Goal: Task Accomplishment & Management: Complete application form

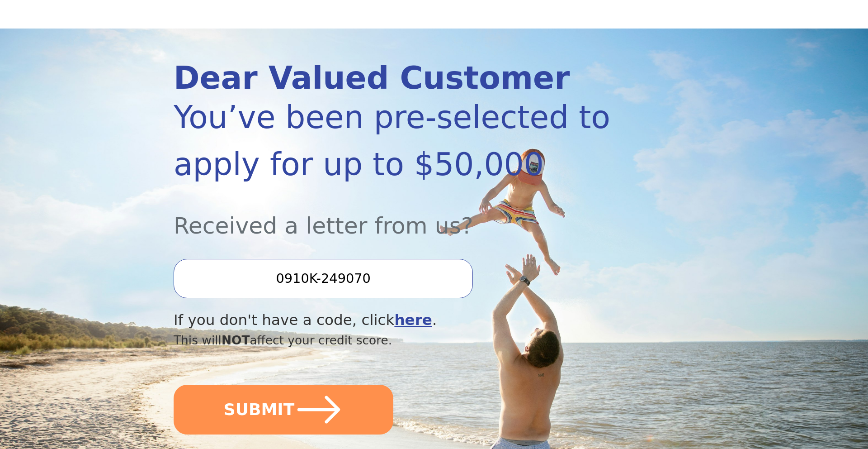
scroll to position [76, 0]
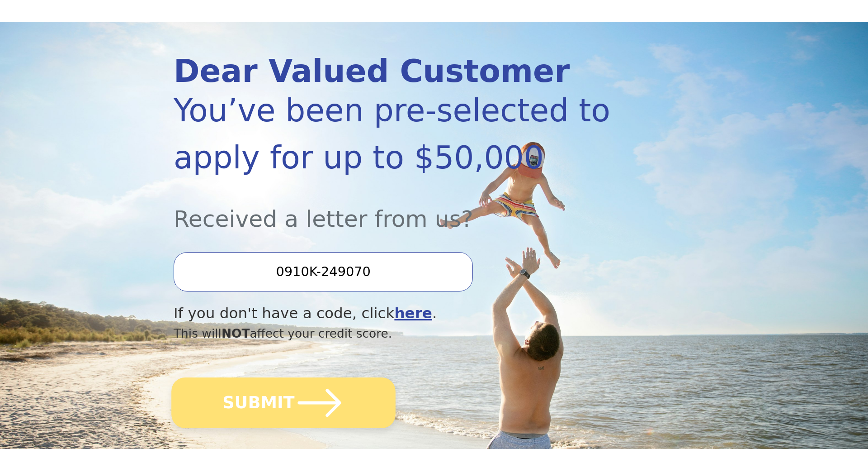
click at [295, 413] on icon "submit" at bounding box center [320, 403] width 50 height 50
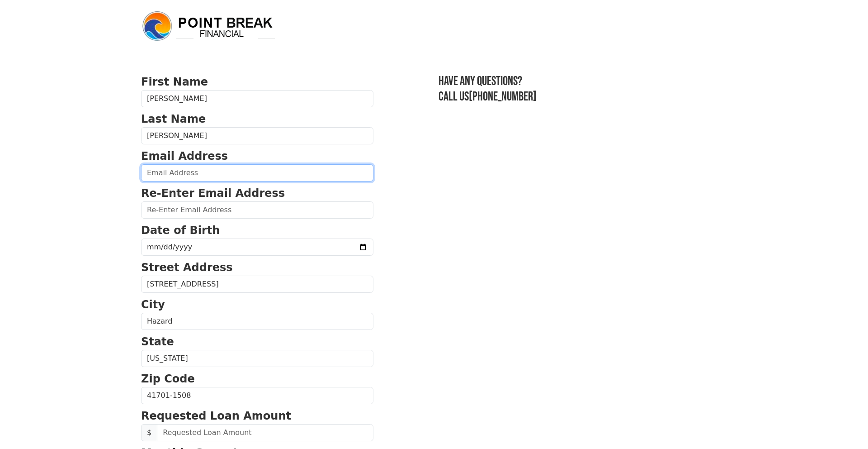
click at [208, 171] on input "email" at bounding box center [257, 172] width 232 height 17
type input "[PERSON_NAME][EMAIL_ADDRESS][PERSON_NAME][DOMAIN_NAME]"
type input "jim.taylor@taylormath.net"
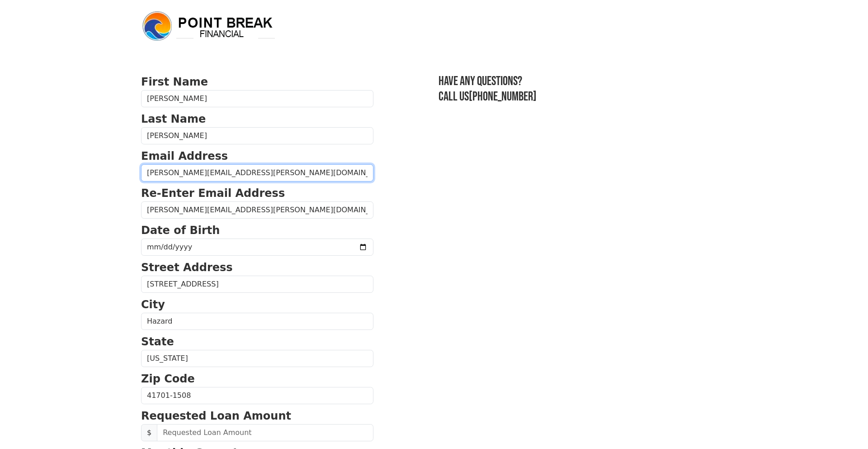
type input "(606) 594-0117"
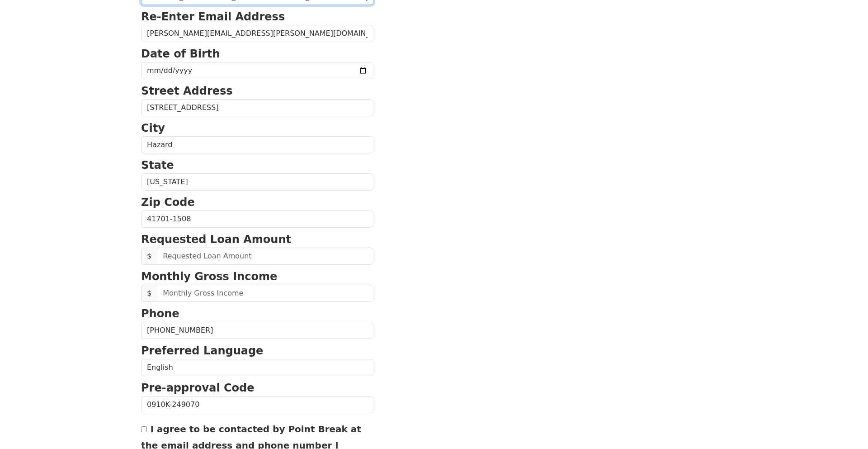
scroll to position [177, 0]
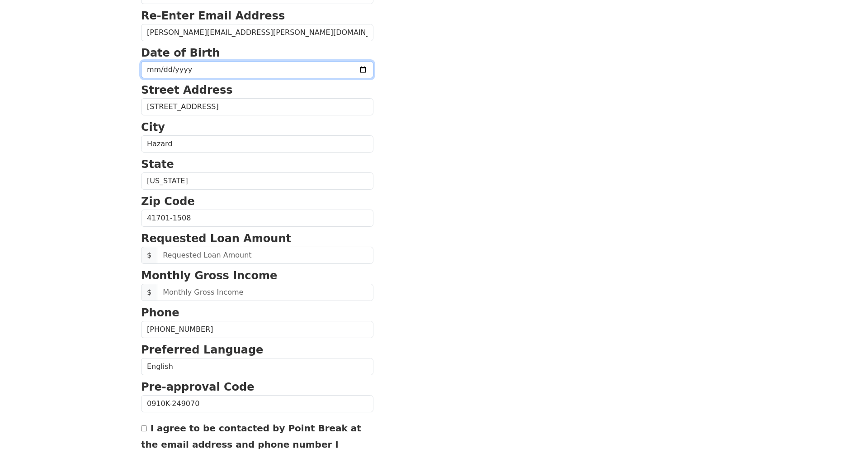
click at [187, 69] on input "date" at bounding box center [257, 69] width 232 height 17
click at [161, 75] on input "date" at bounding box center [257, 69] width 232 height 17
click at [154, 68] on input "date" at bounding box center [257, 69] width 232 height 17
type input "1978-03-05"
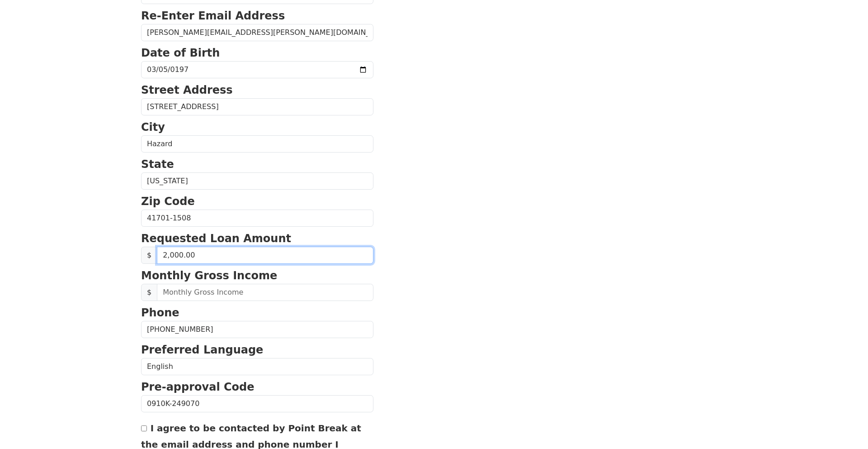
type input "20,000.00"
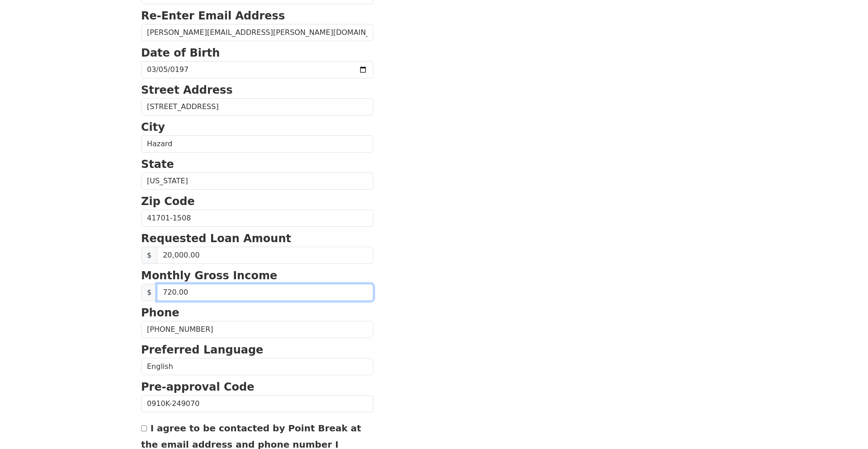
type input "7,200.00"
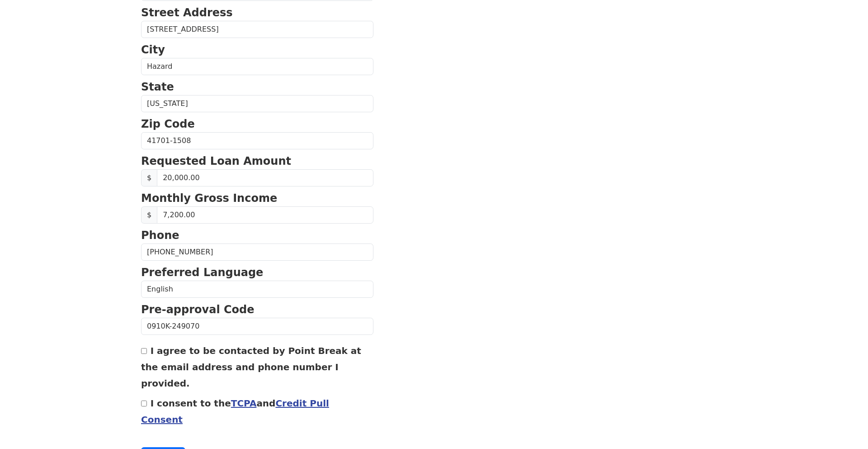
scroll to position [271, 0]
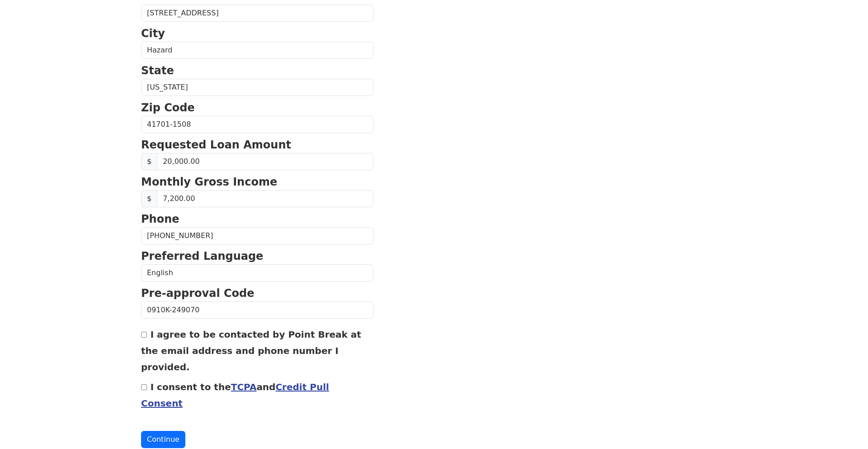
click at [152, 335] on label "I agree to be contacted by Point Break at the email address and phone number I …" at bounding box center [251, 350] width 220 height 43
click at [147, 335] on input "I agree to be contacted by Point Break at the email address and phone number I …" at bounding box center [144, 335] width 6 height 6
checkbox input "true"
click at [147, 378] on div "I consent to the TCPA and Credit Pull Consent" at bounding box center [257, 394] width 232 height 33
click at [144, 384] on input "I consent to the TCPA and Credit Pull Consent" at bounding box center [144, 387] width 6 height 6
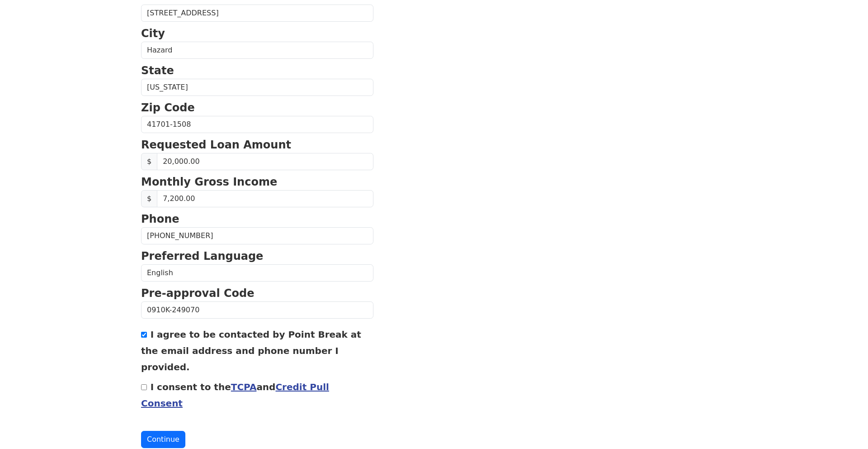
checkbox input "true"
click at [165, 431] on button "Continue" at bounding box center [163, 439] width 44 height 17
